Goal: Task Accomplishment & Management: Manage account settings

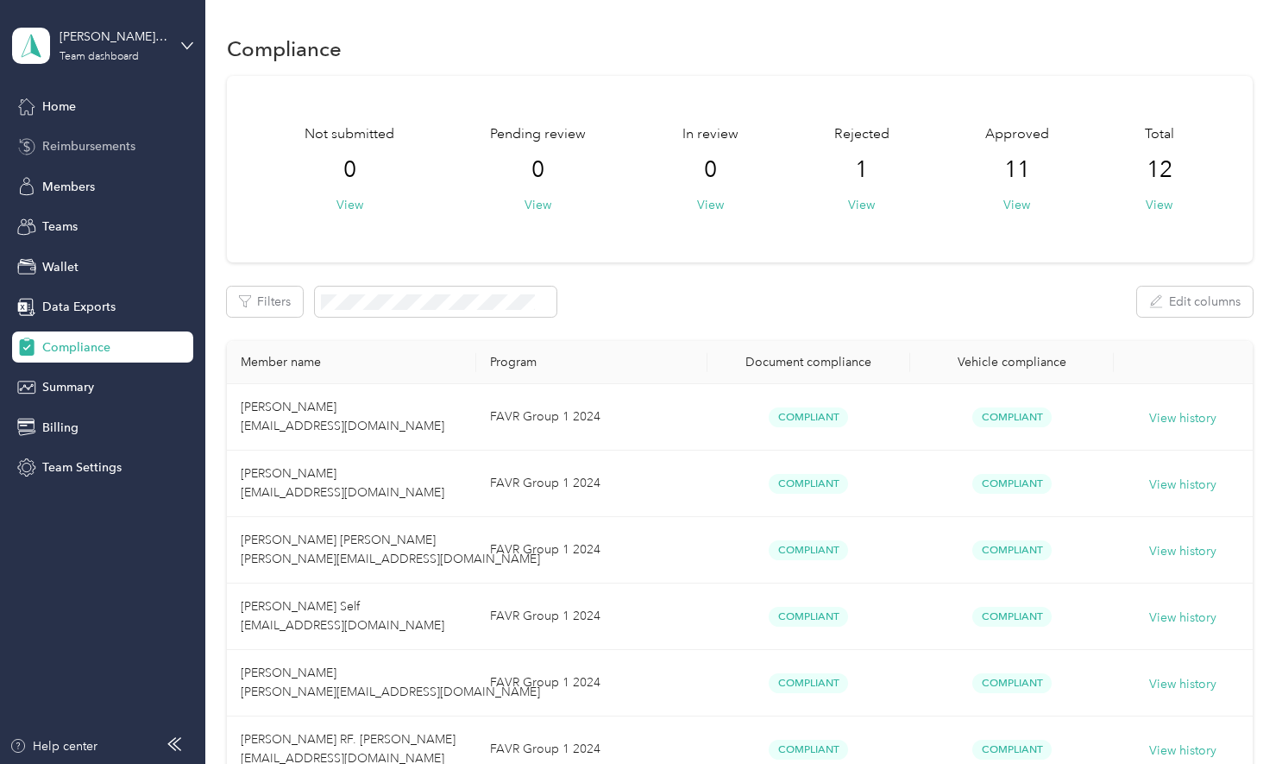
click at [78, 154] on span "Reimbursements" at bounding box center [88, 146] width 93 height 18
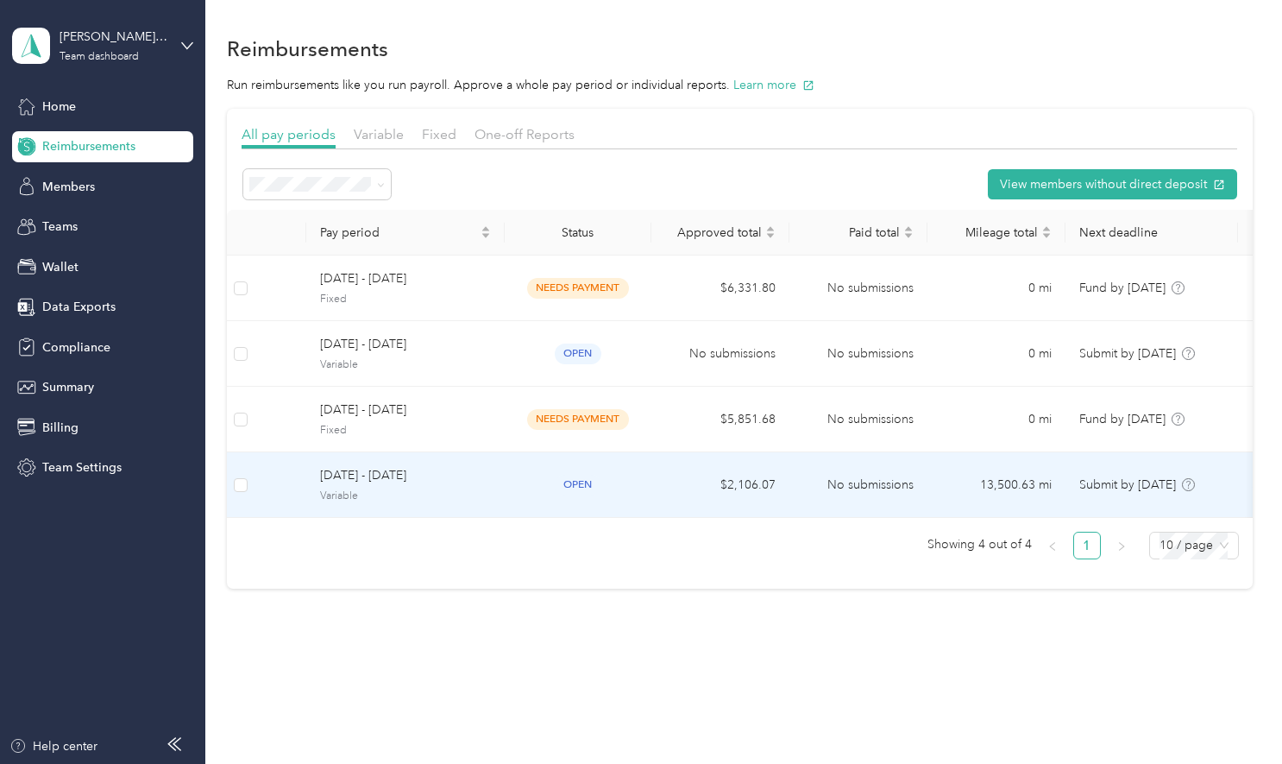
click at [383, 475] on span "[DATE] - [DATE]" at bounding box center [405, 475] width 171 height 19
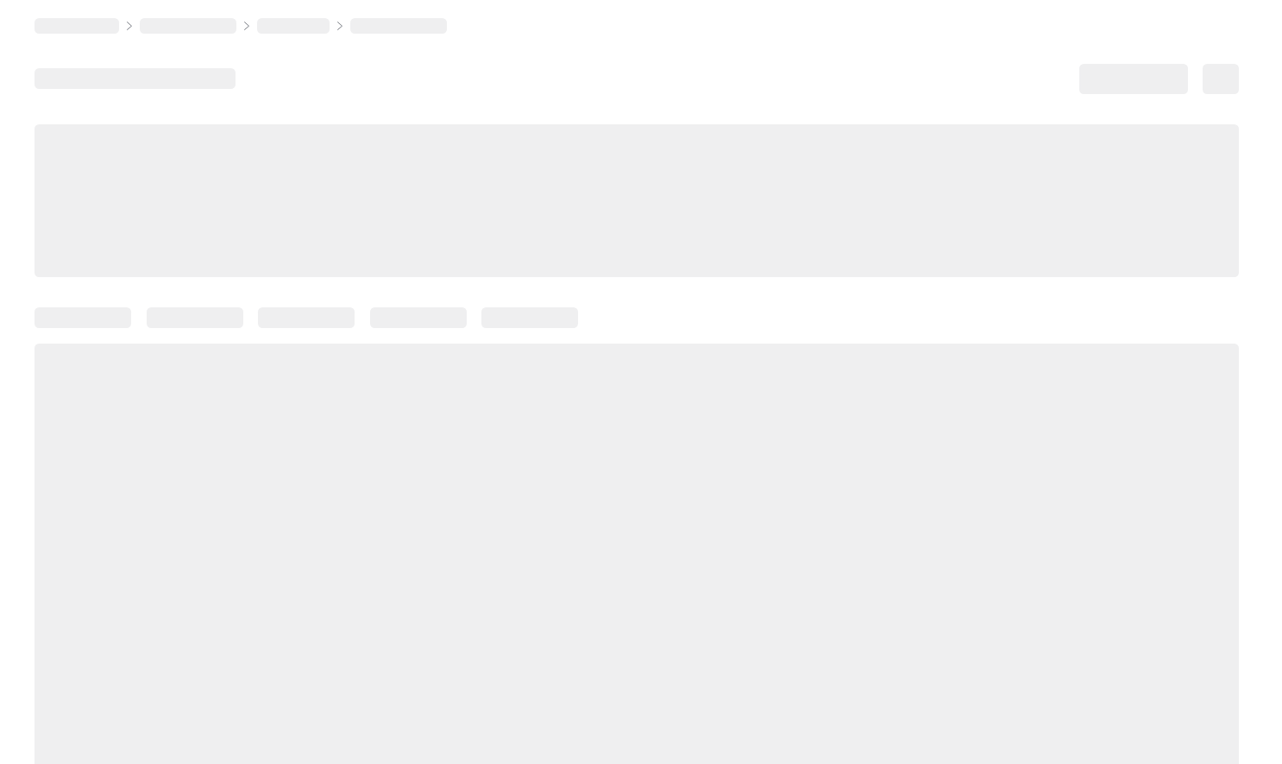
click at [383, 475] on div at bounding box center [637, 572] width 1205 height 458
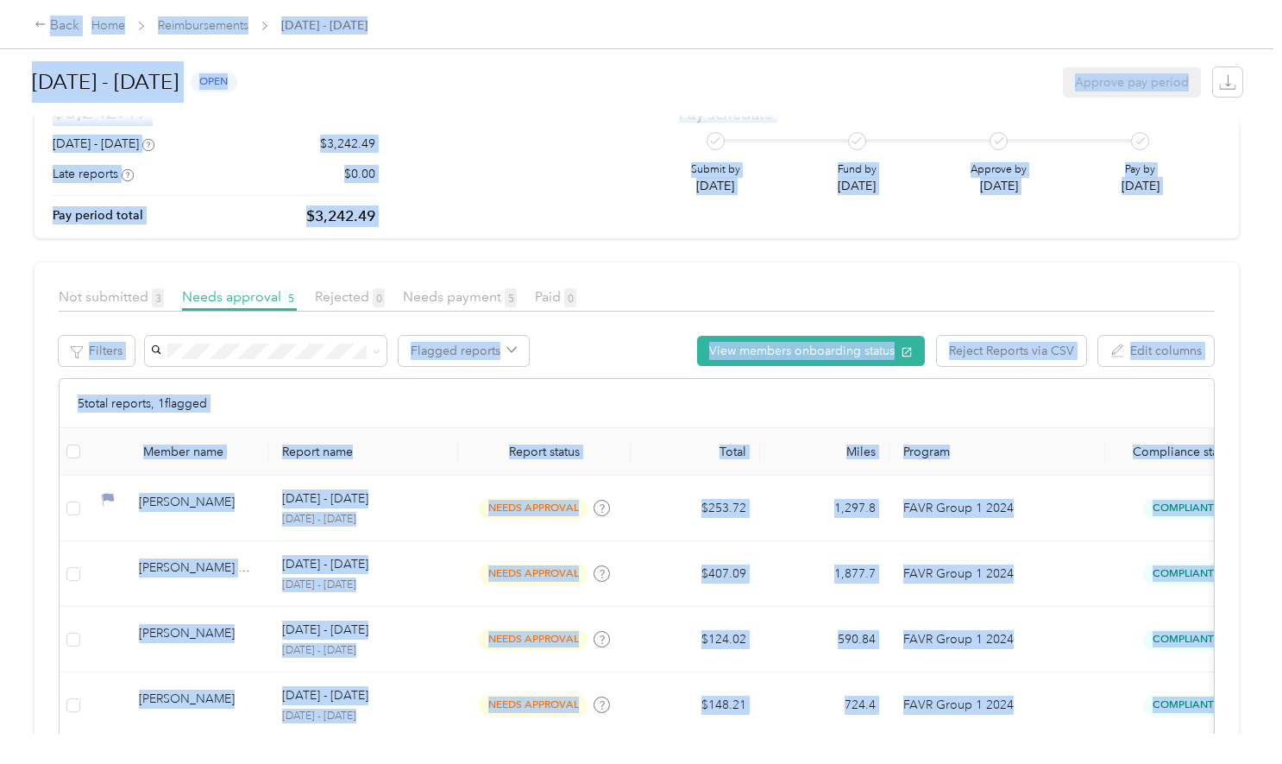
scroll to position [149, 0]
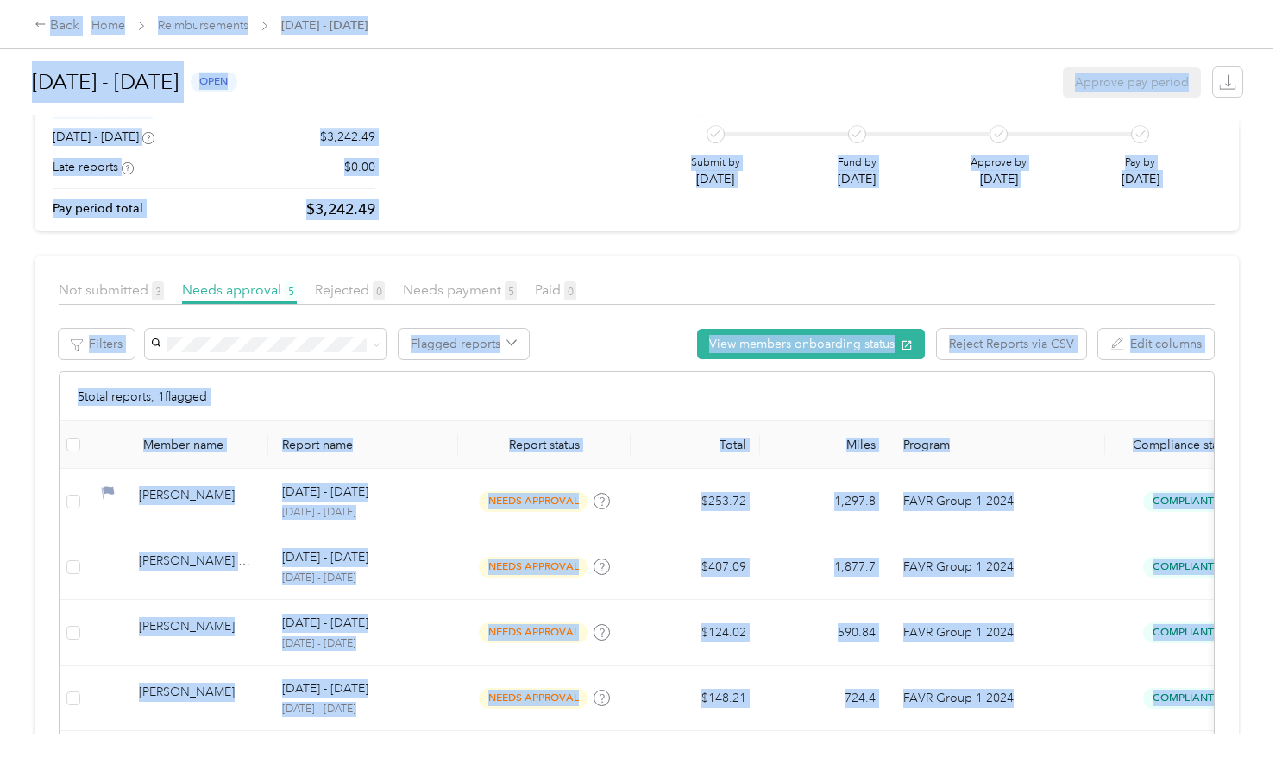
click at [262, 236] on section "[DATE] - [DATE] open Approve pay period EARLY ACCESS! Speed up report review wi…" at bounding box center [637, 394] width 1205 height 966
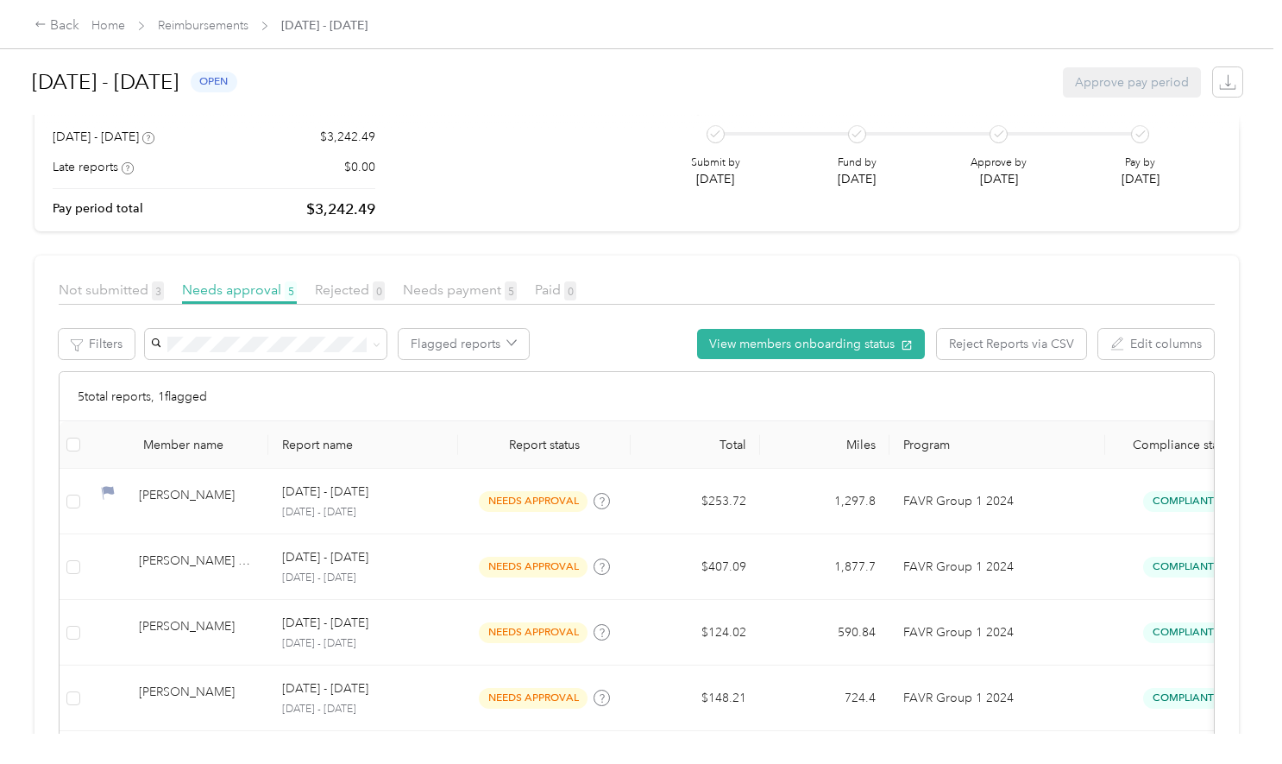
click at [262, 236] on section "[DATE] - [DATE] open Approve pay period EARLY ACCESS! Speed up report review wi…" at bounding box center [637, 394] width 1205 height 966
click at [131, 286] on span "Not submitted 3" at bounding box center [111, 289] width 105 height 16
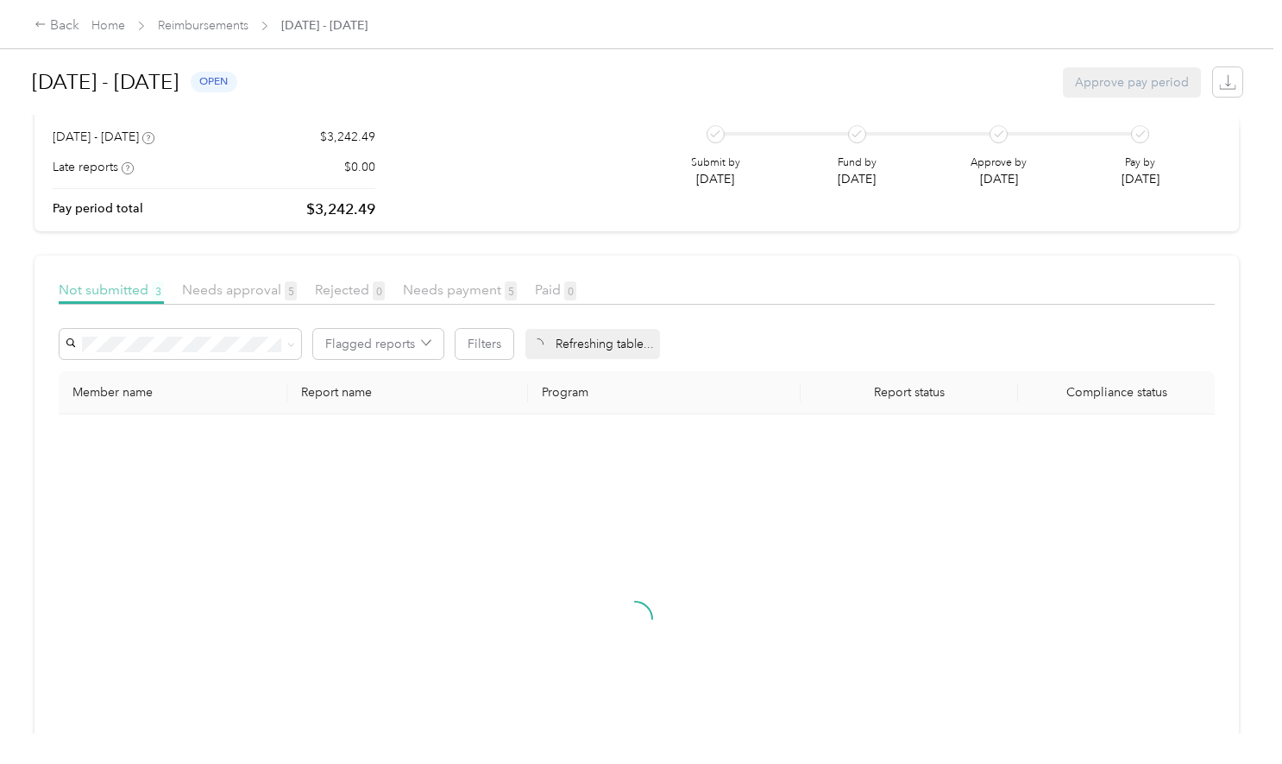
scroll to position [67, 0]
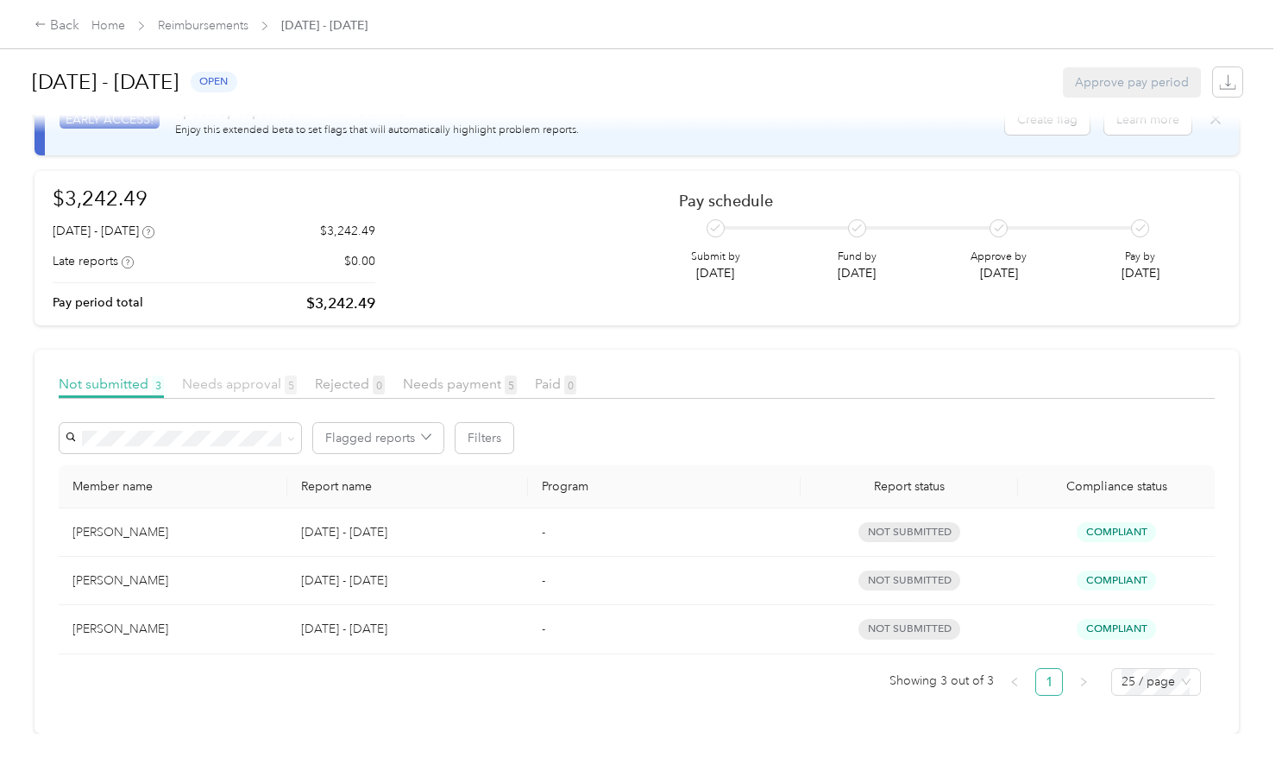
click at [255, 375] on span "Needs approval 5" at bounding box center [239, 383] width 115 height 16
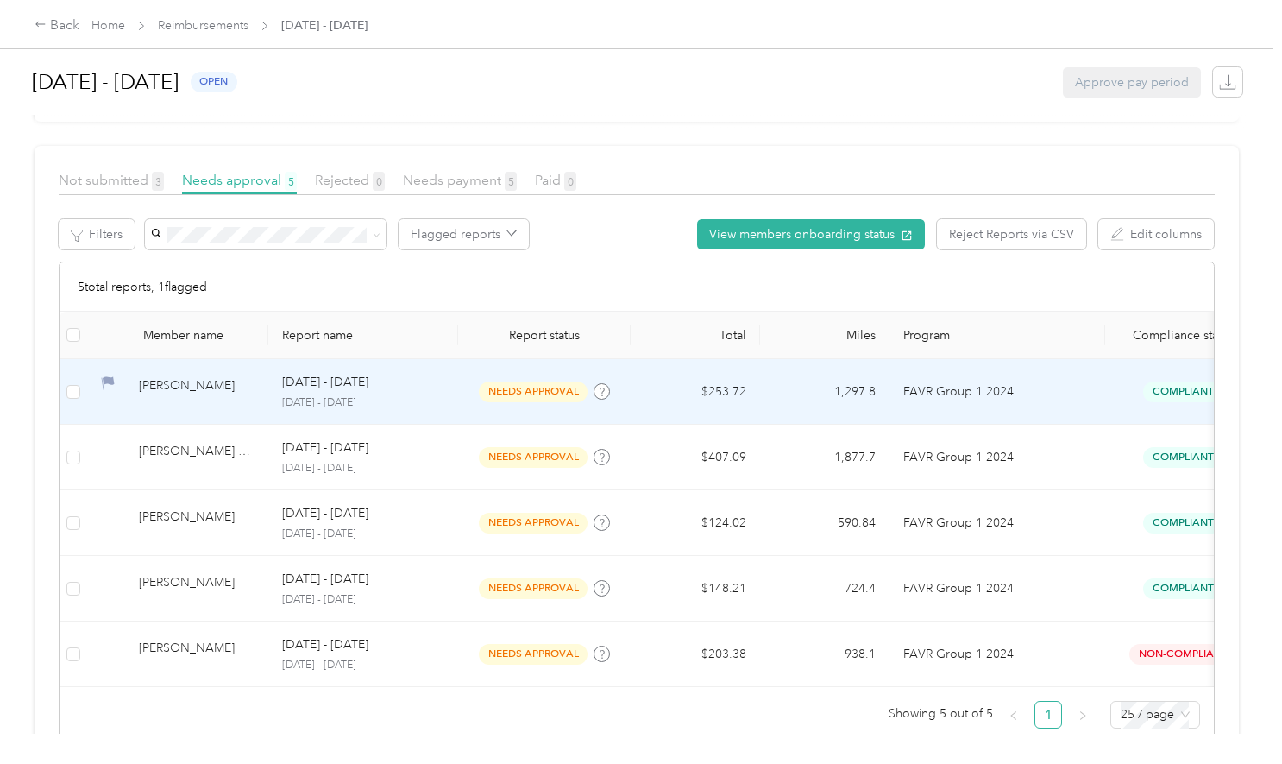
scroll to position [250, 0]
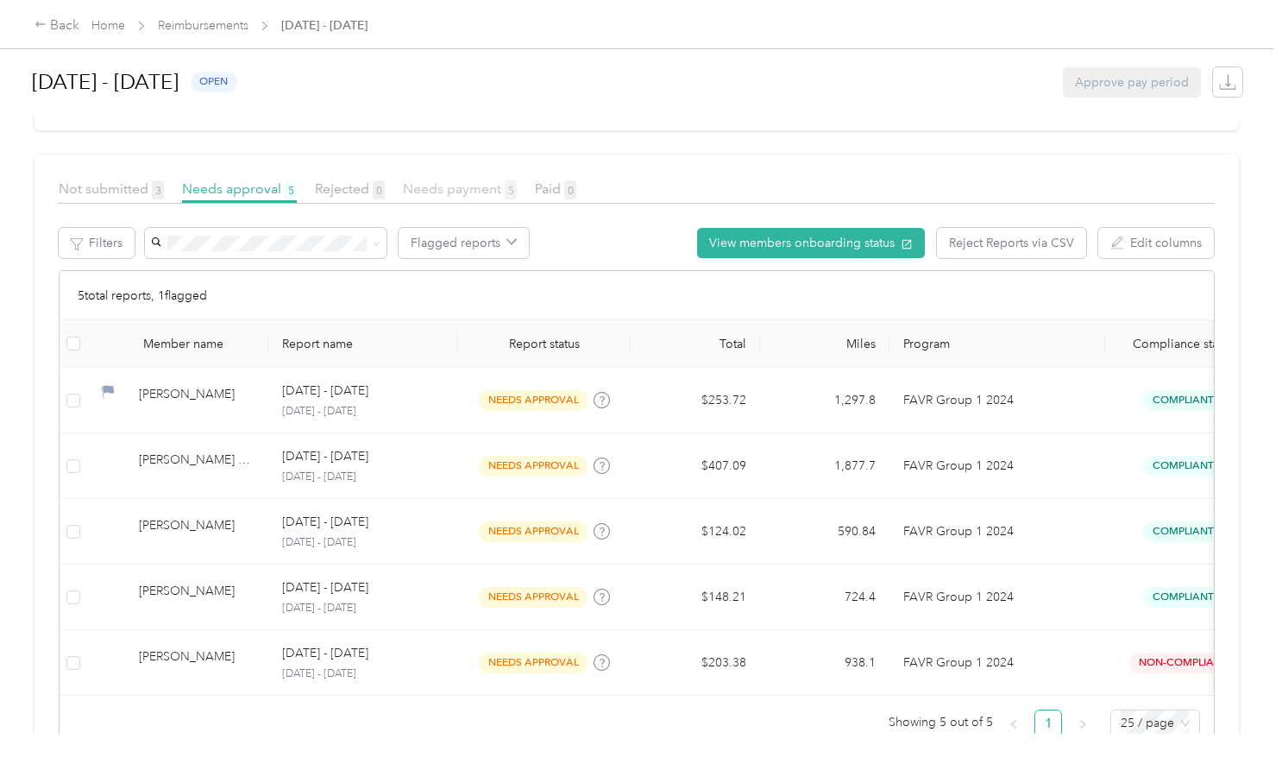
click at [460, 189] on span "Needs payment 5" at bounding box center [460, 188] width 114 height 16
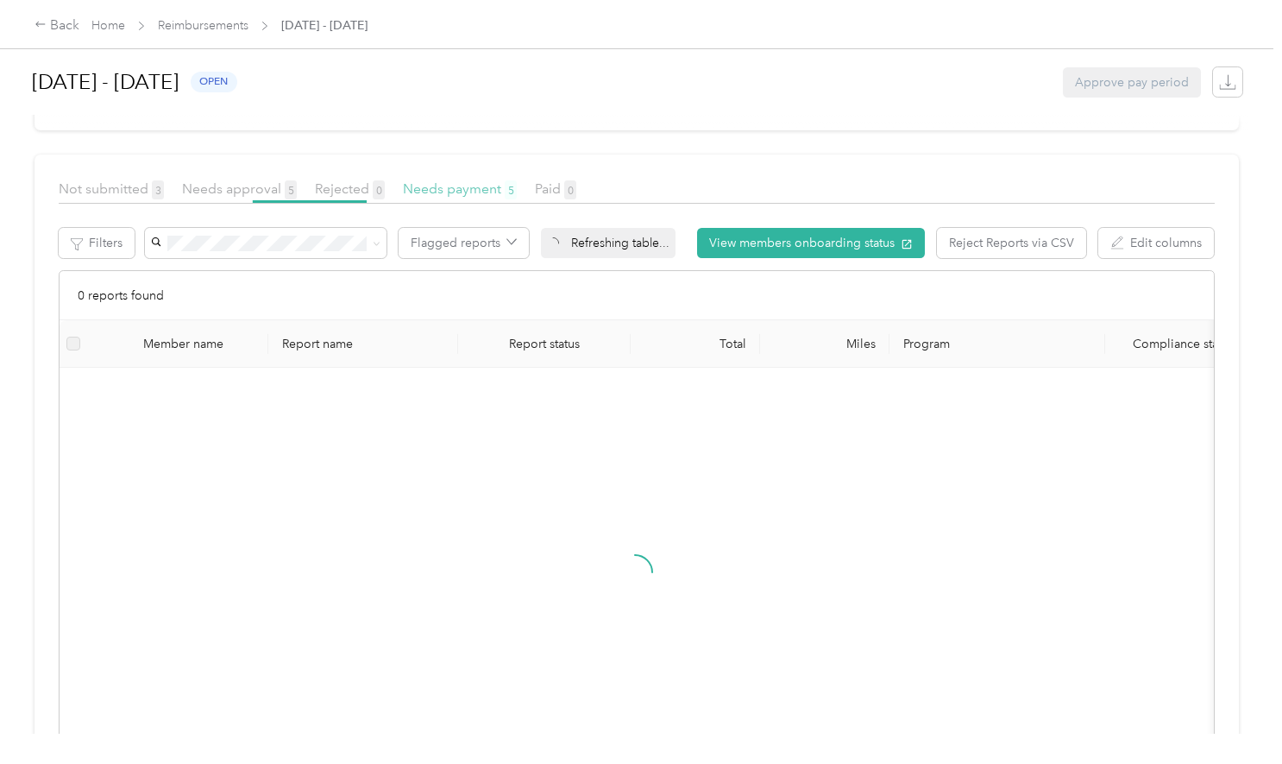
click at [460, 189] on span "Needs payment 5" at bounding box center [460, 188] width 114 height 16
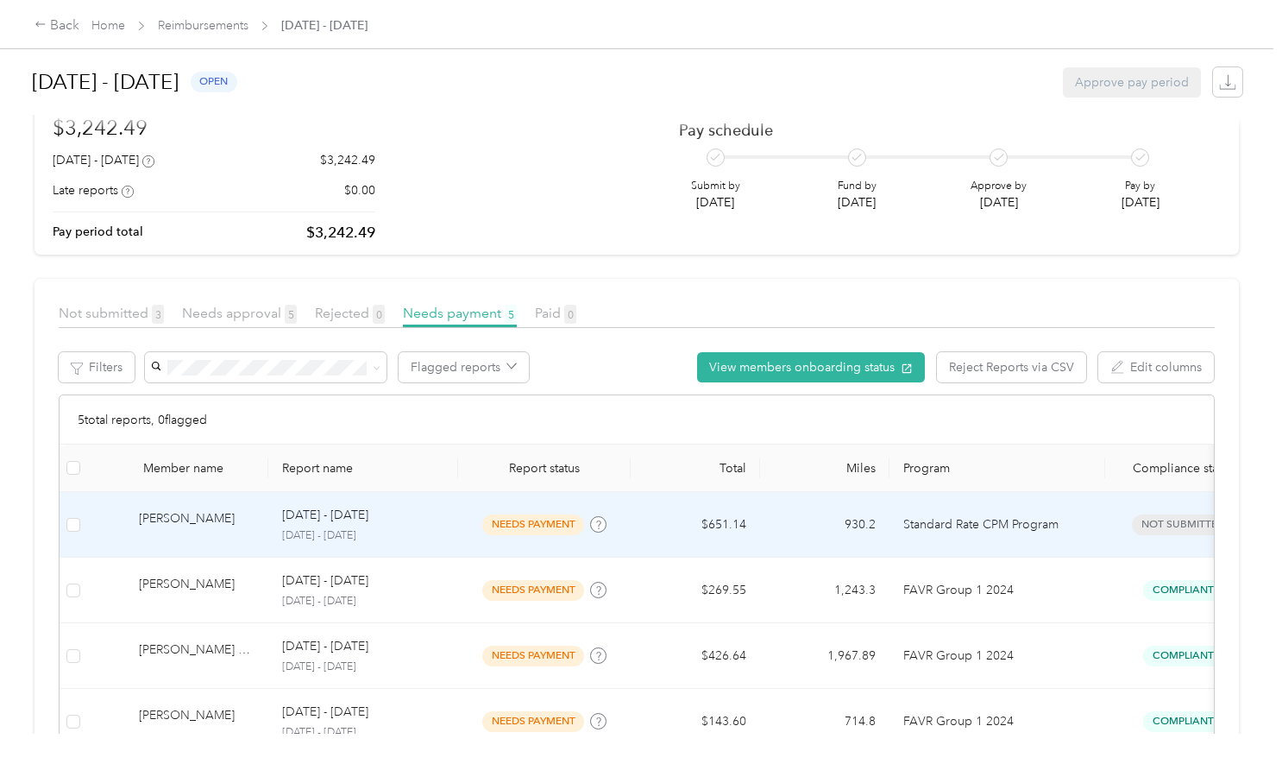
scroll to position [124, 0]
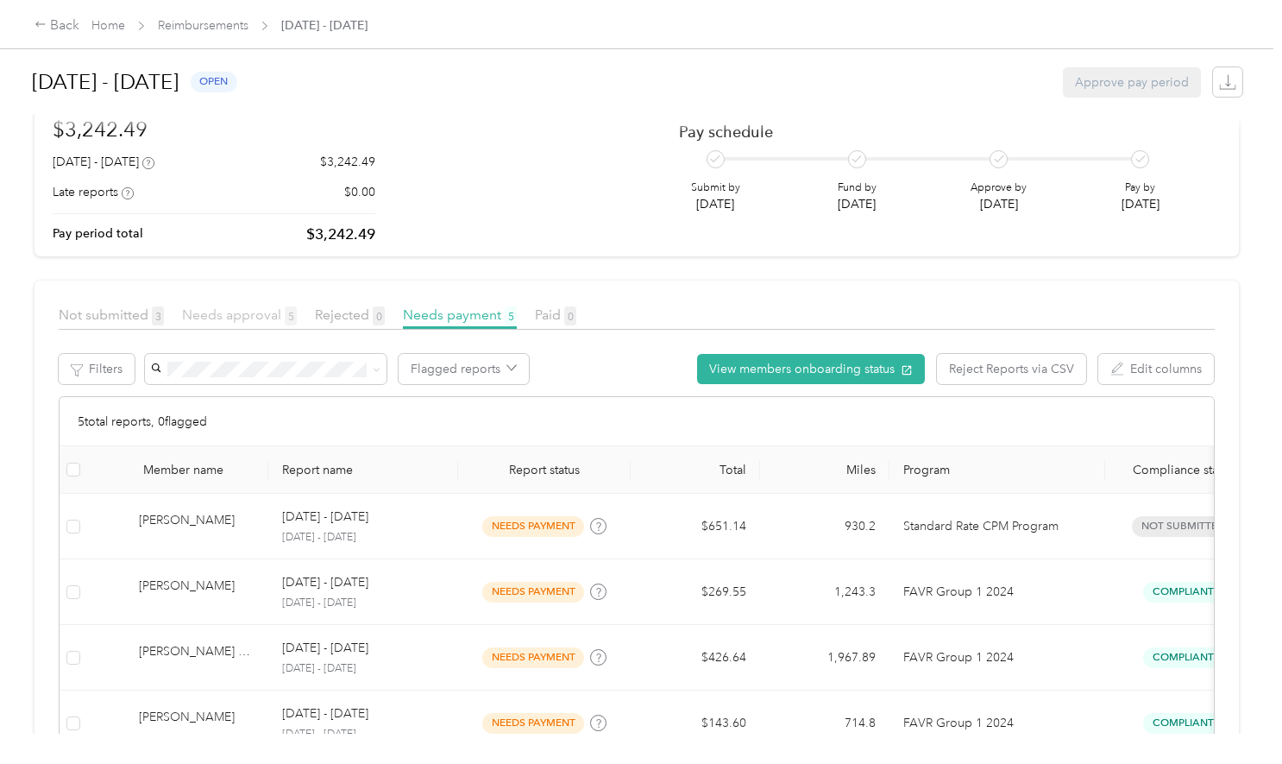
click at [223, 311] on span "Needs approval 5" at bounding box center [239, 314] width 115 height 16
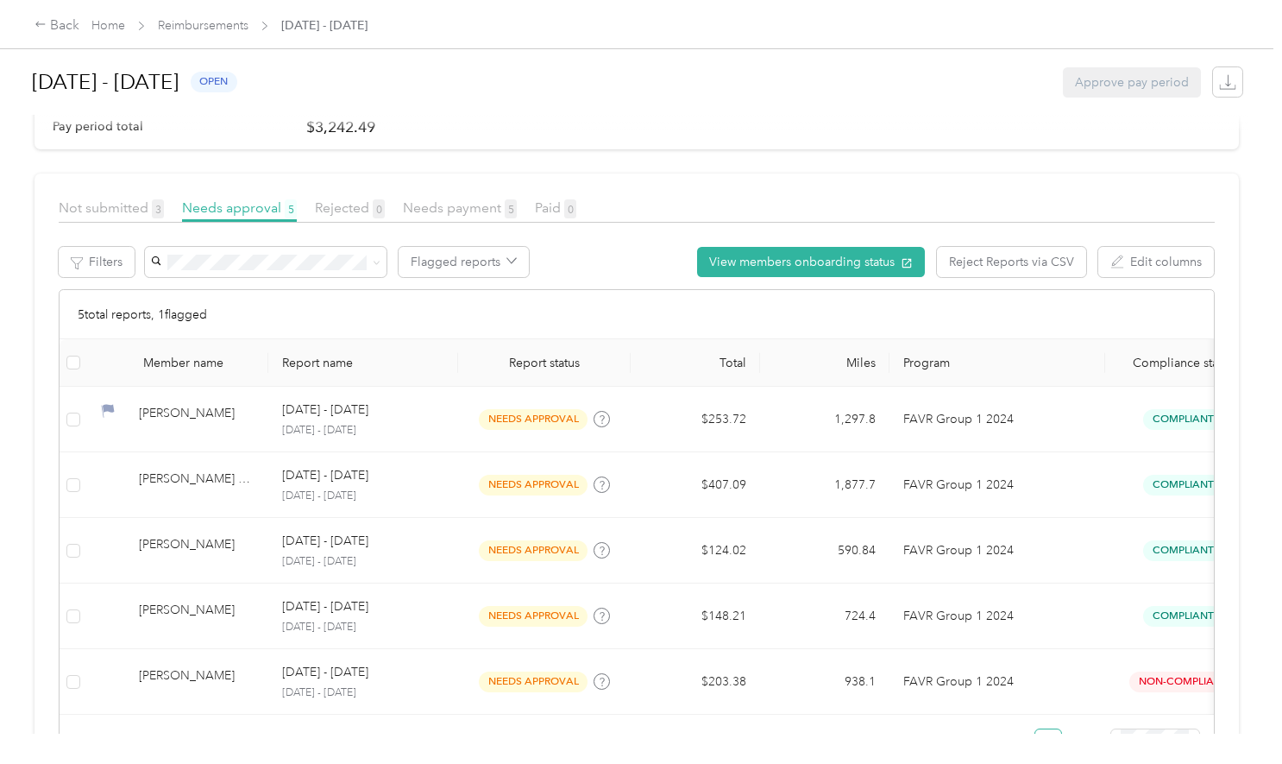
scroll to position [231, 0]
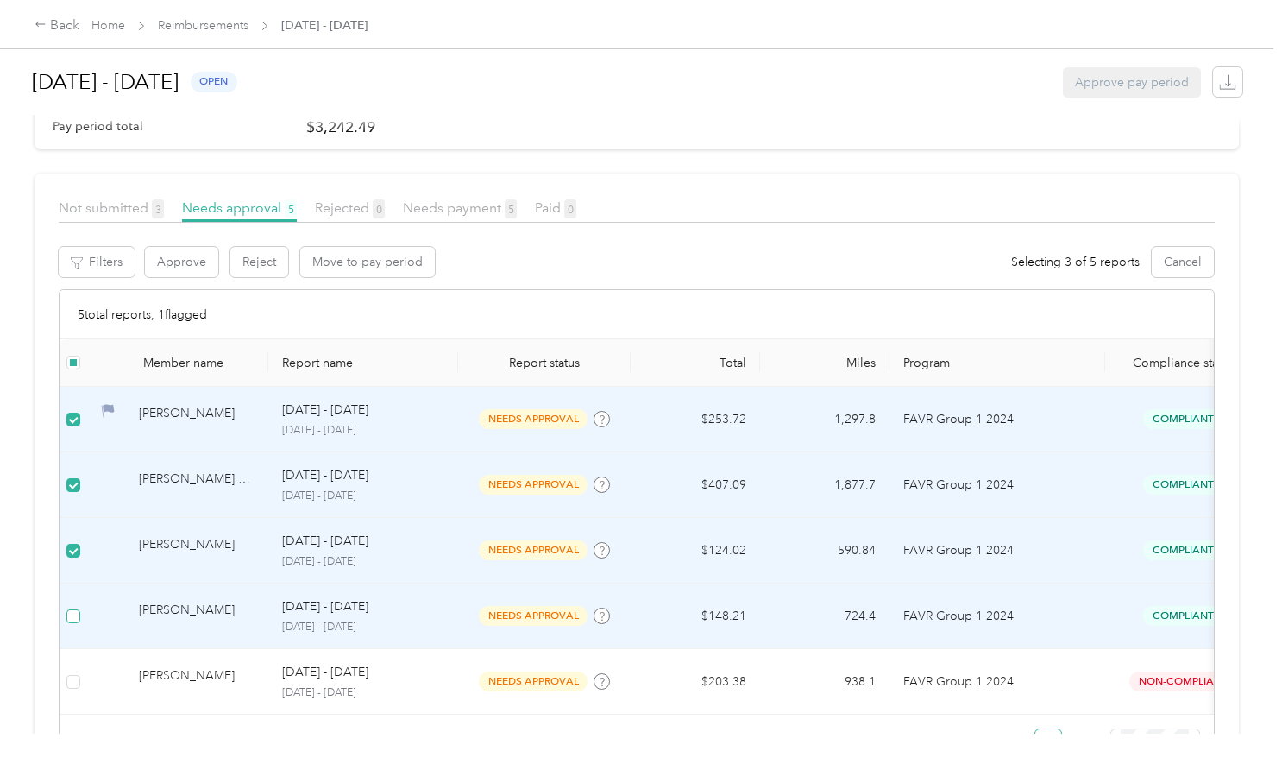
click at [72, 607] on label at bounding box center [73, 616] width 14 height 19
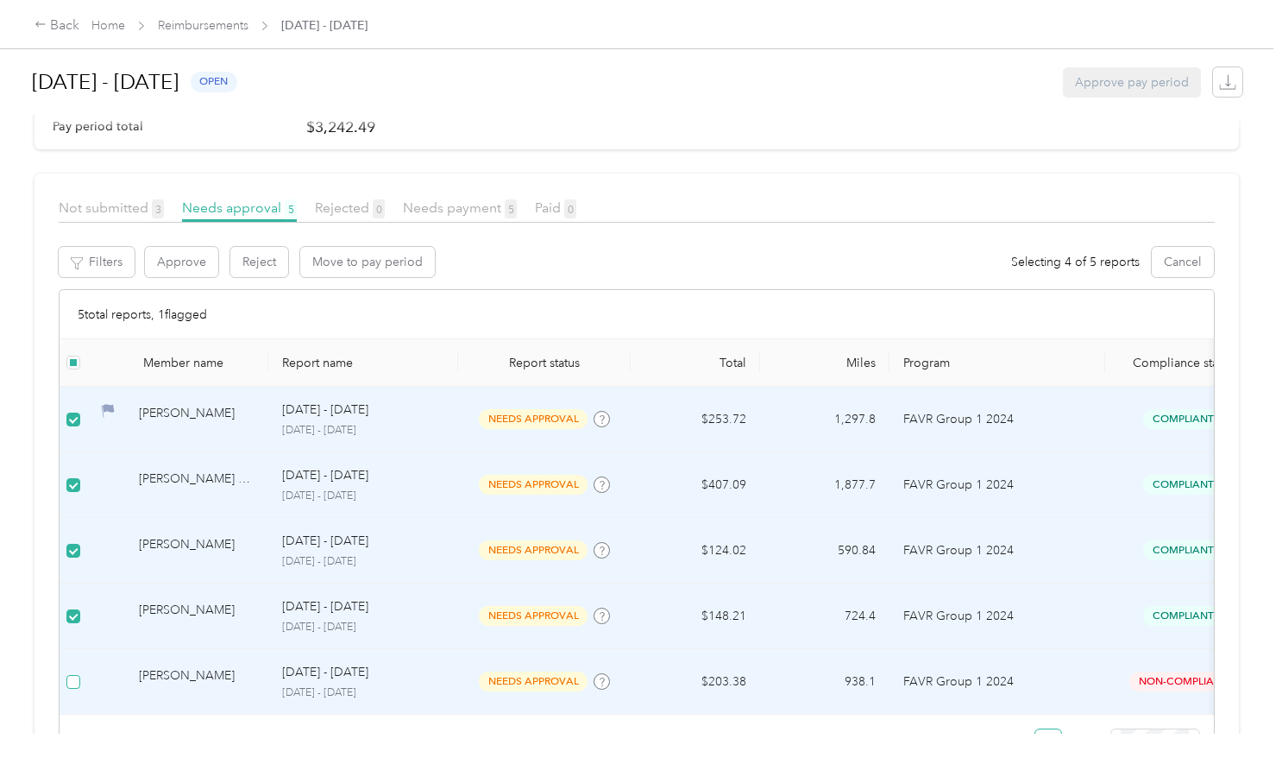
click at [71, 672] on label at bounding box center [73, 681] width 14 height 19
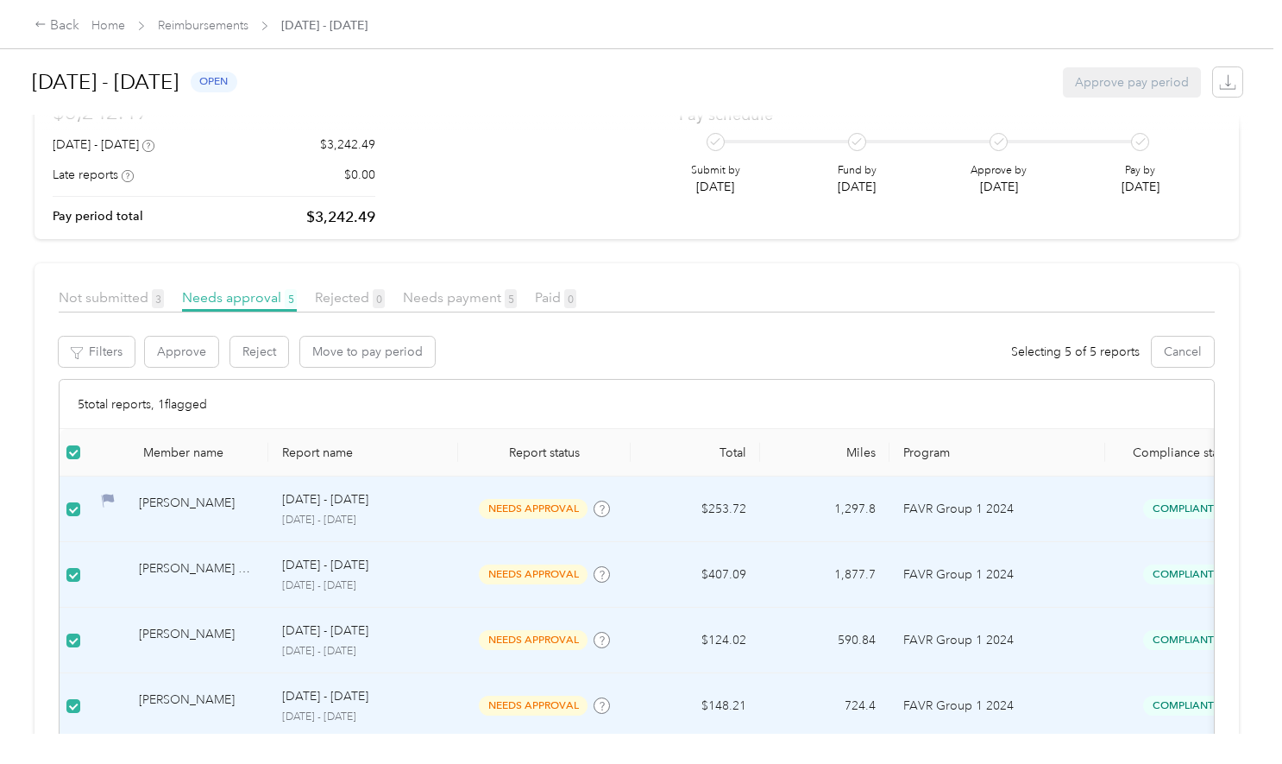
scroll to position [0, 0]
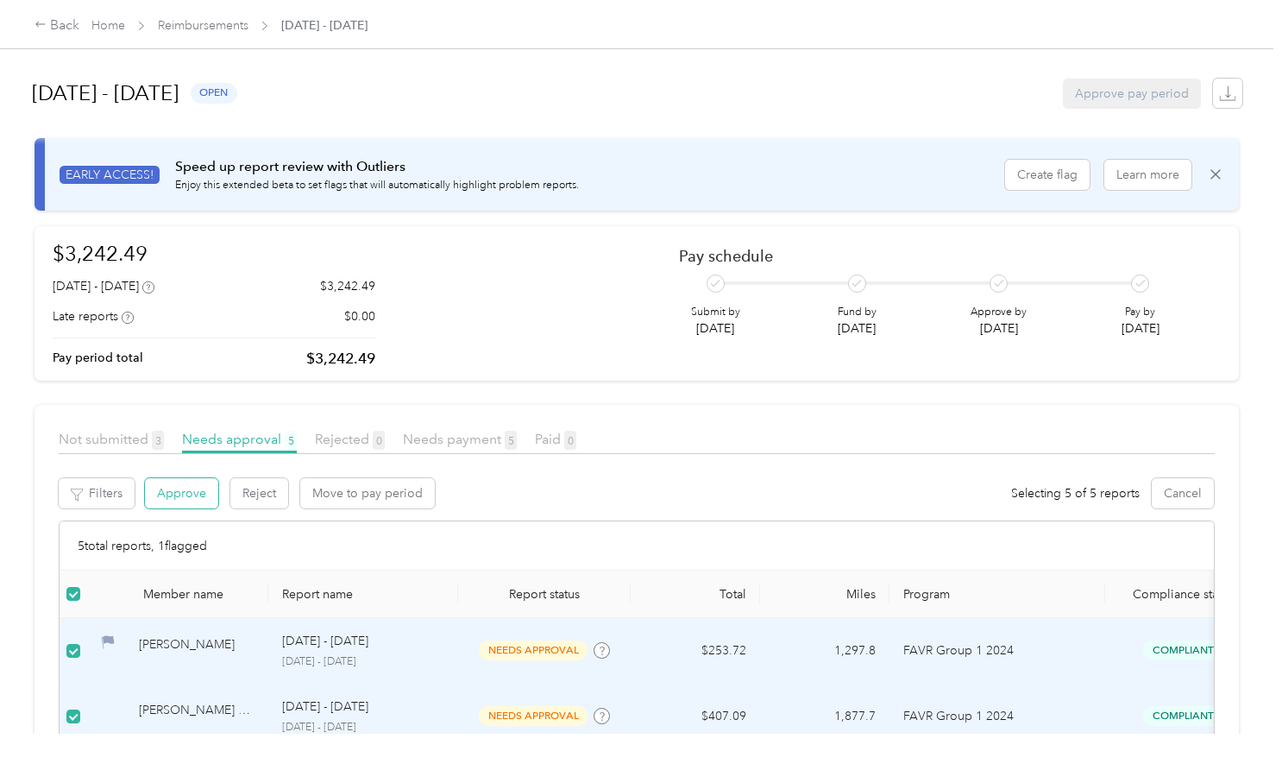
drag, startPoint x: 467, startPoint y: 576, endPoint x: 183, endPoint y: 492, distance: 296.2
click at [183, 492] on button "Approve" at bounding box center [181, 493] width 73 height 30
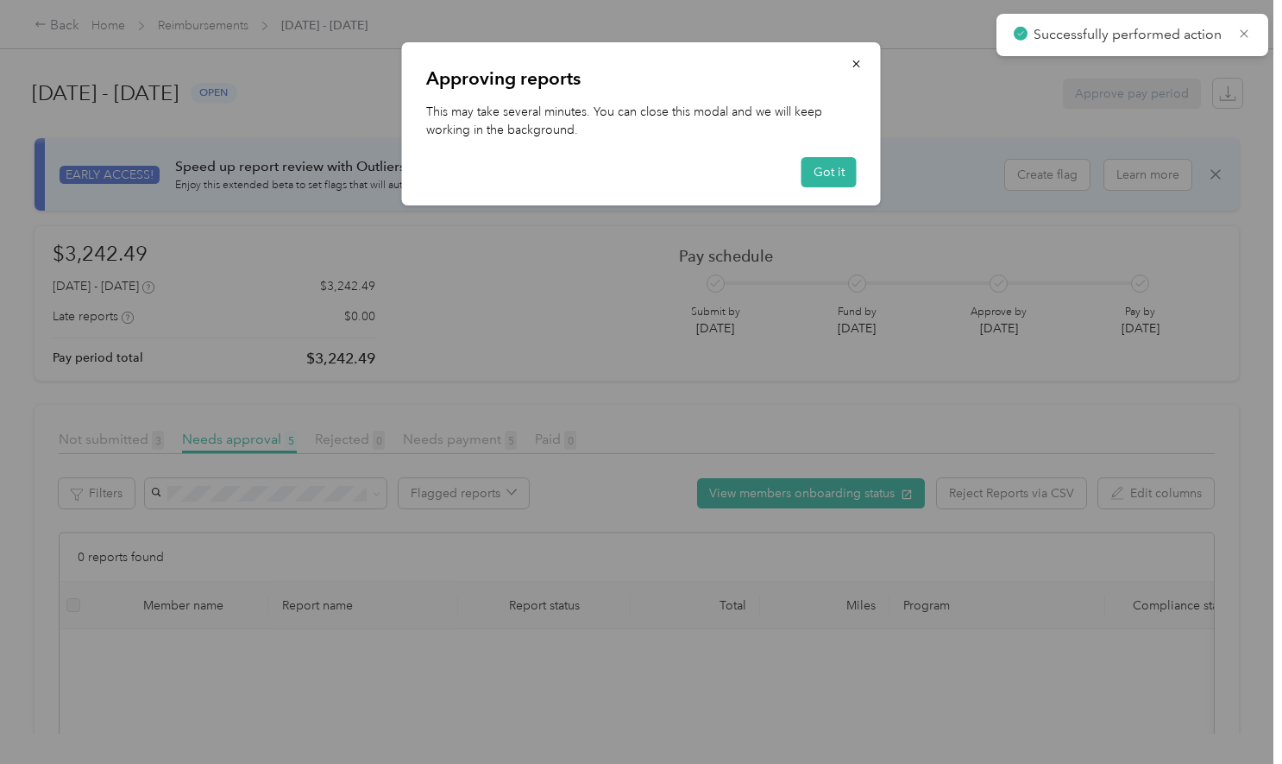
click at [183, 492] on div at bounding box center [641, 382] width 1282 height 764
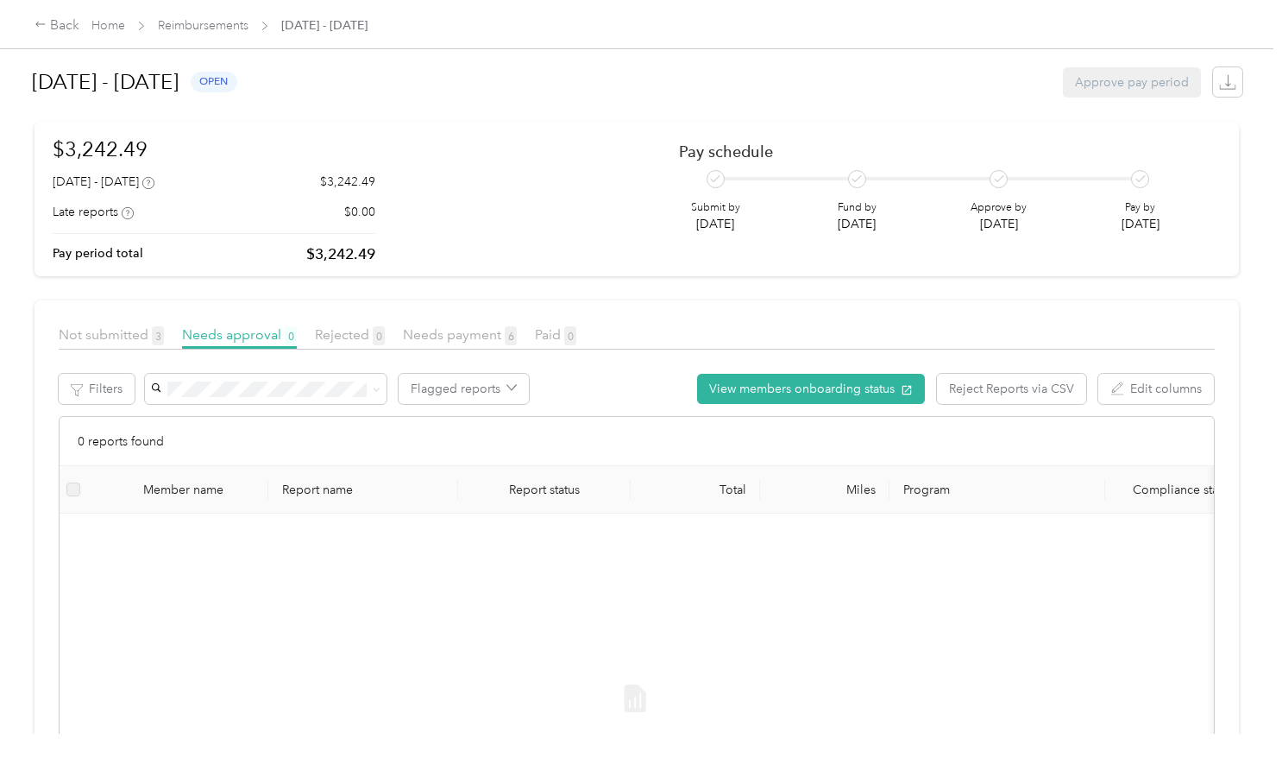
scroll to position [105, 0]
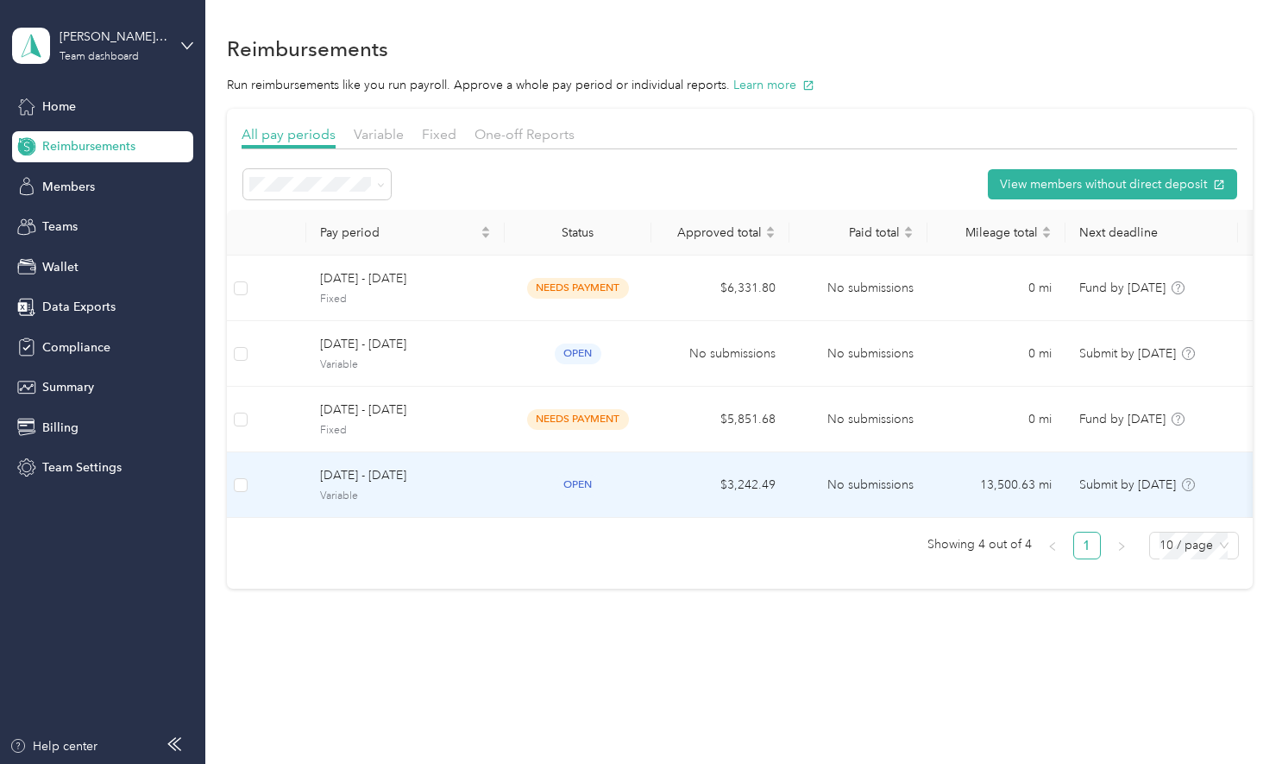
click at [359, 479] on span "[DATE] - [DATE]" at bounding box center [405, 475] width 171 height 19
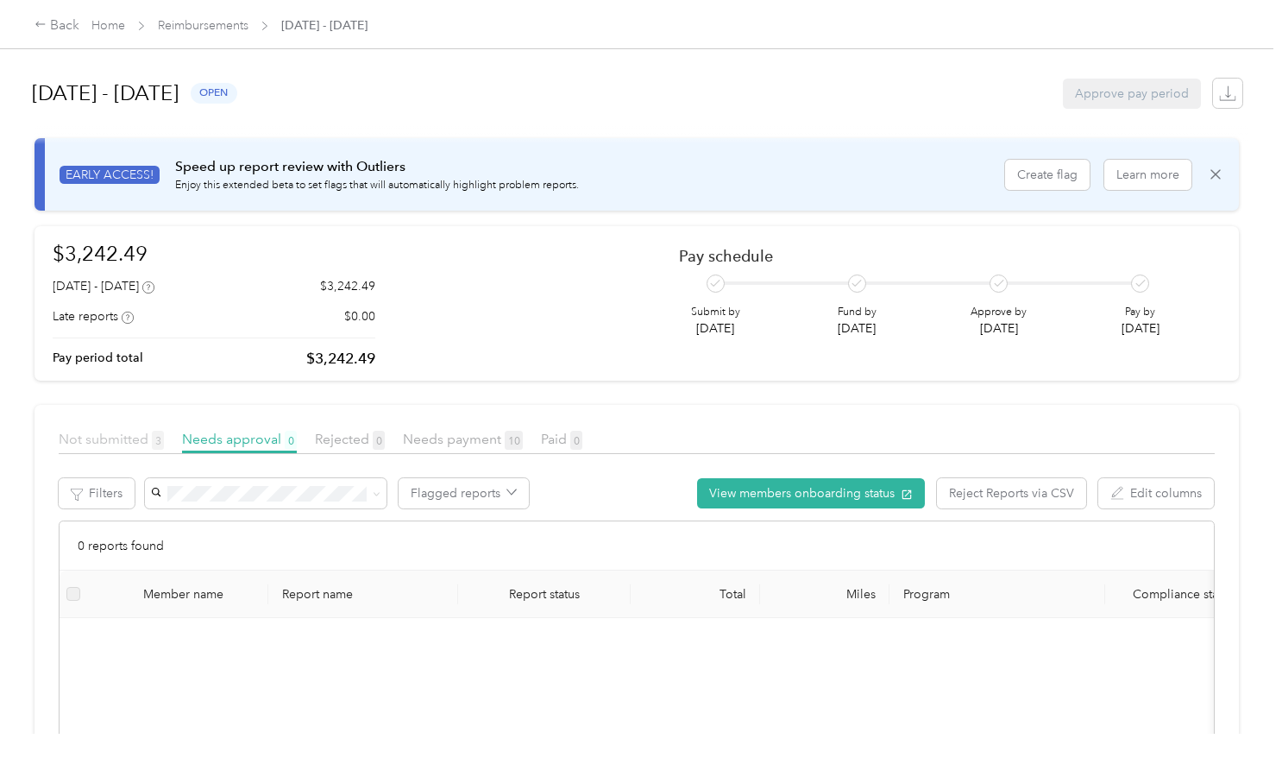
click at [106, 438] on span "Not submitted 3" at bounding box center [111, 439] width 105 height 16
